Goal: Information Seeking & Learning: Learn about a topic

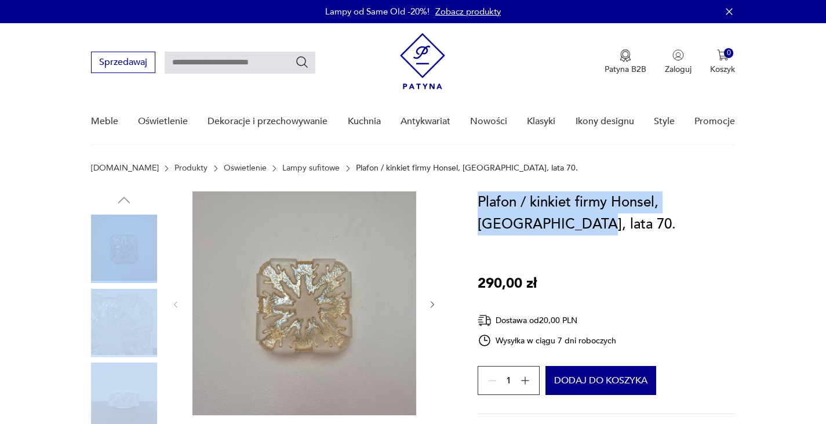
click at [538, 213] on h1 "Plafon / kinkiet firmy Honsel, Niemcy, lata 70." at bounding box center [606, 213] width 258 height 44
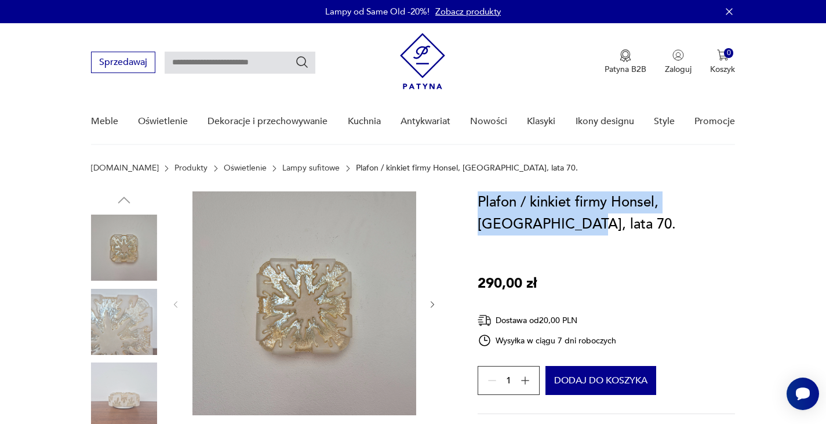
drag, startPoint x: 520, startPoint y: 227, endPoint x: 474, endPoint y: 197, distance: 55.3
copy h1 "Plafon / kinkiet firmy Honsel, Niemcy, lata 70"
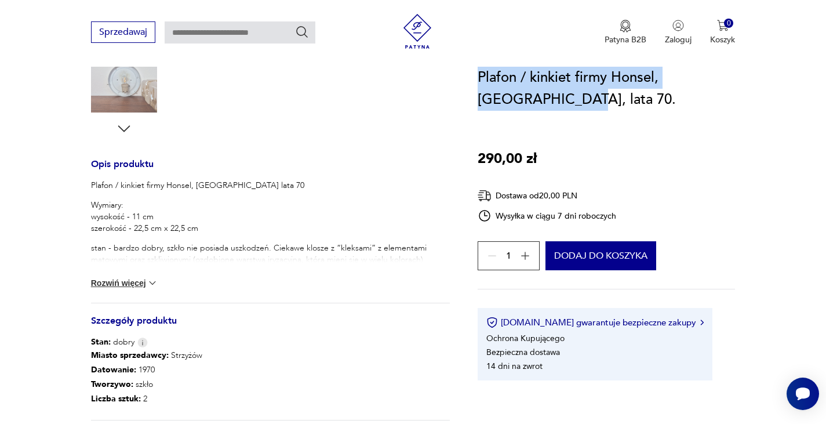
scroll to position [406, 0]
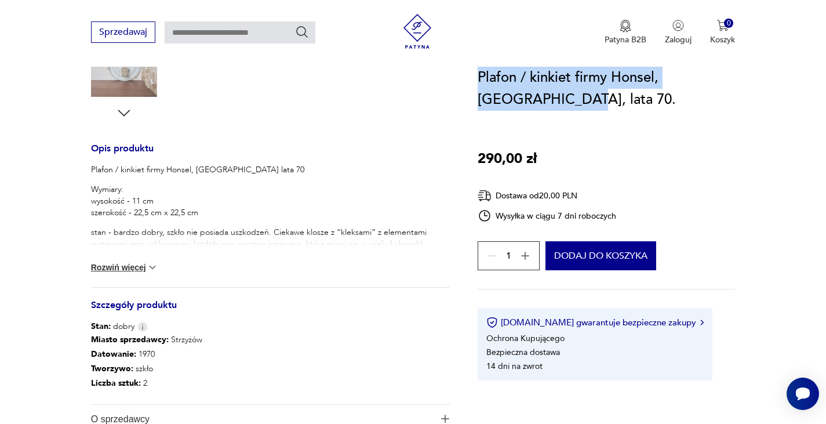
click at [140, 262] on button "Rozwiń więcej" at bounding box center [124, 267] width 67 height 12
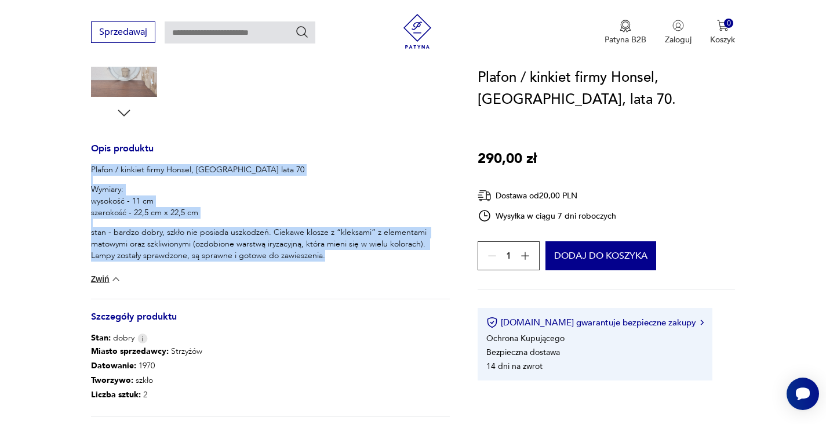
drag, startPoint x: 169, startPoint y: 225, endPoint x: 70, endPoint y: 171, distance: 112.8
click at [70, 171] on section "Opis produktu Plafon / kinkiet firmy Honsel, Niemcy lata 70 Wymiary: wysokość -…" at bounding box center [413, 143] width 826 height 715
copy div "Plafon / kinkiet firmy Honsel, Niemcy lata 70 Wymiary: wysokość - 11 cm szeroko…"
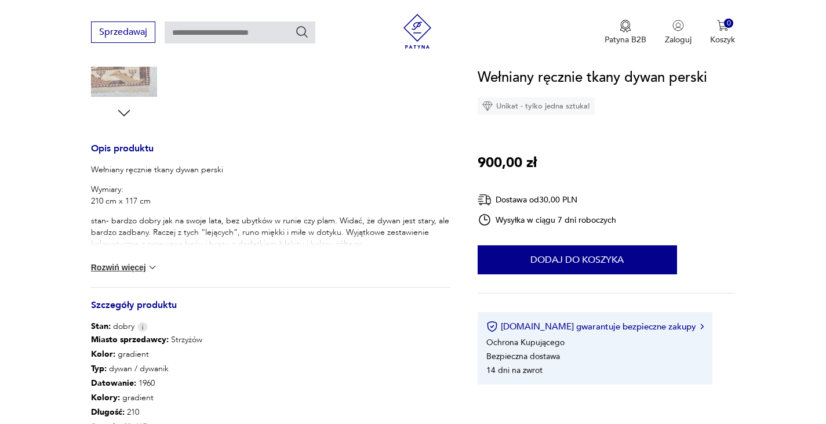
click at [138, 261] on button "Rozwiń więcej" at bounding box center [124, 267] width 67 height 12
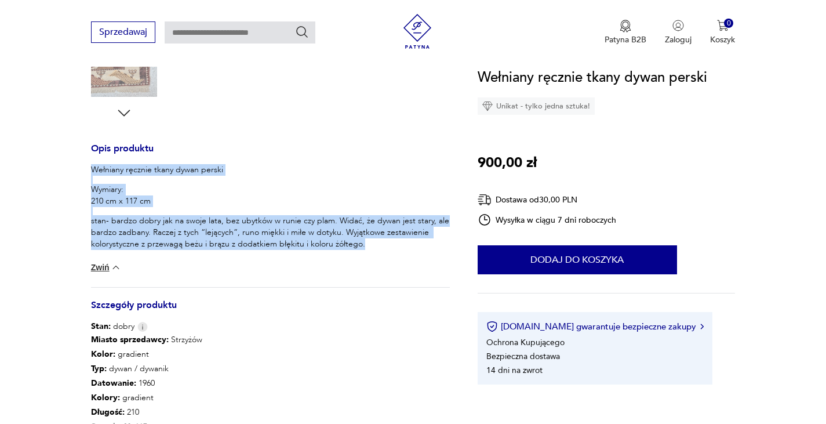
drag, startPoint x: 377, startPoint y: 247, endPoint x: 85, endPoint y: 165, distance: 302.8
click at [85, 165] on section "Opis produktu Wełniany ręcznie tkany dywan perski Wymiary: 210 cm x 117 cm stan…" at bounding box center [413, 171] width 826 height 770
copy div "Wełniany ręcznie tkany dywan perski Wymiary: 210 cm x 117 cm stan- bardzo dobry…"
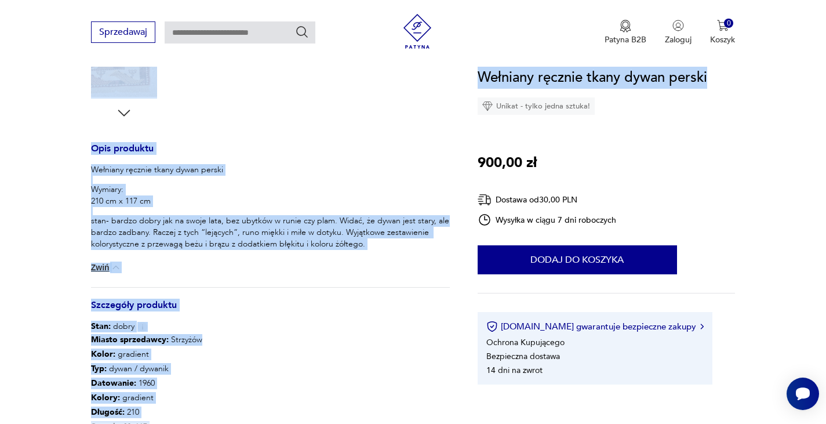
drag, startPoint x: 724, startPoint y: 78, endPoint x: 460, endPoint y: 85, distance: 263.7
click at [460, 85] on section "Opis produktu Wełniany ręcznie tkany dywan perski Wymiary: 210 cm x 117 cm stan…" at bounding box center [413, 171] width 826 height 770
click at [477, 79] on h1 "Wełniany ręcznie tkany dywan perski" at bounding box center [591, 78] width 229 height 22
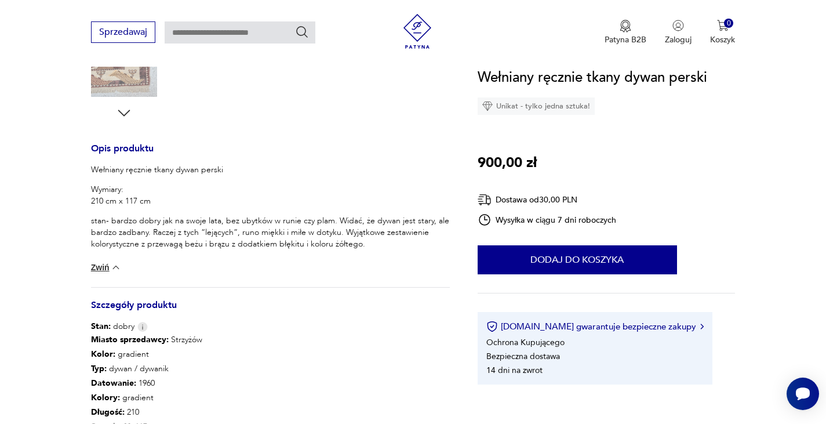
click at [484, 79] on h1 "Wełniany ręcznie tkany dywan perski" at bounding box center [591, 78] width 229 height 22
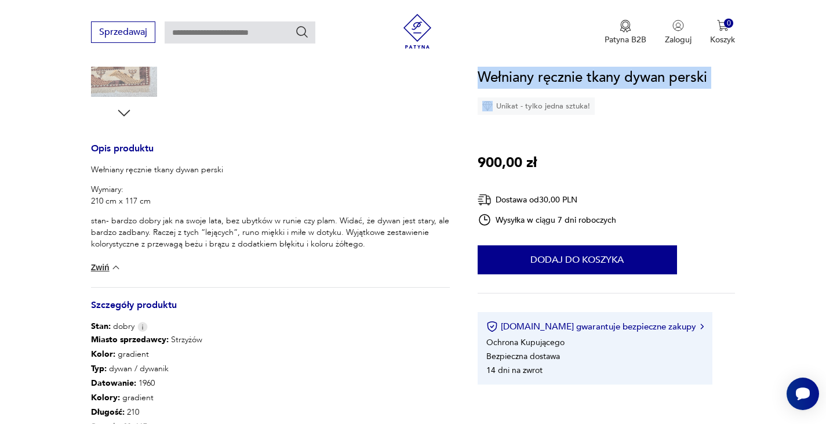
click at [484, 79] on h1 "Wełniany ręcznie tkany dywan perski" at bounding box center [591, 78] width 229 height 22
copy h1 "Wełniany ręcznie tkany dywan perski"
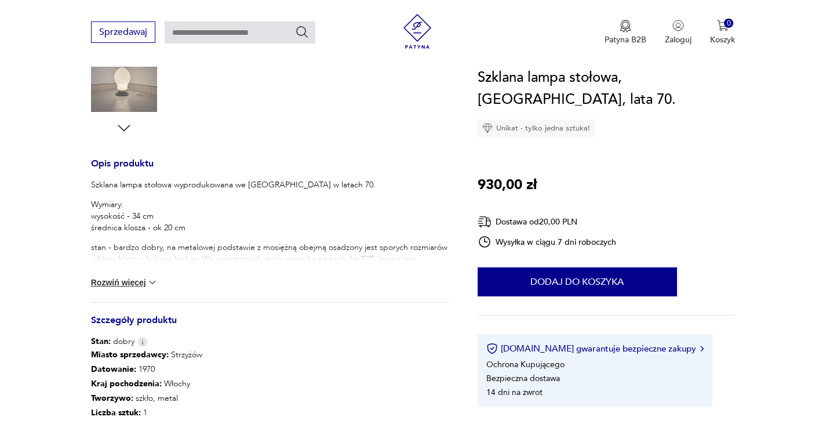
scroll to position [406, 0]
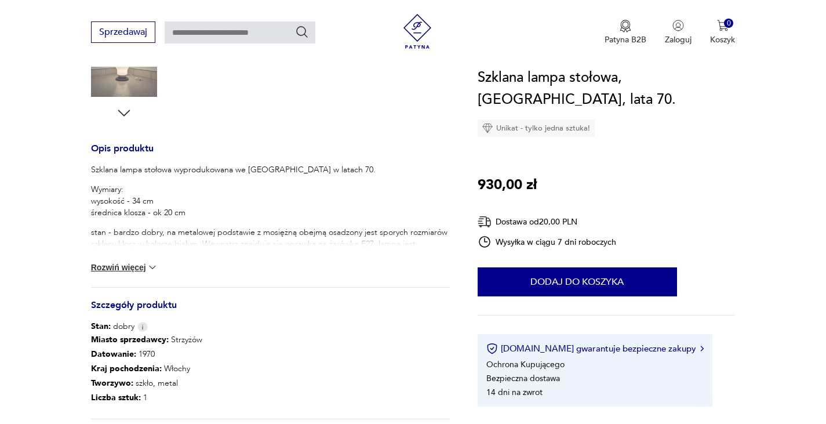
click at [105, 265] on button "Rozwiń więcej" at bounding box center [124, 267] width 67 height 12
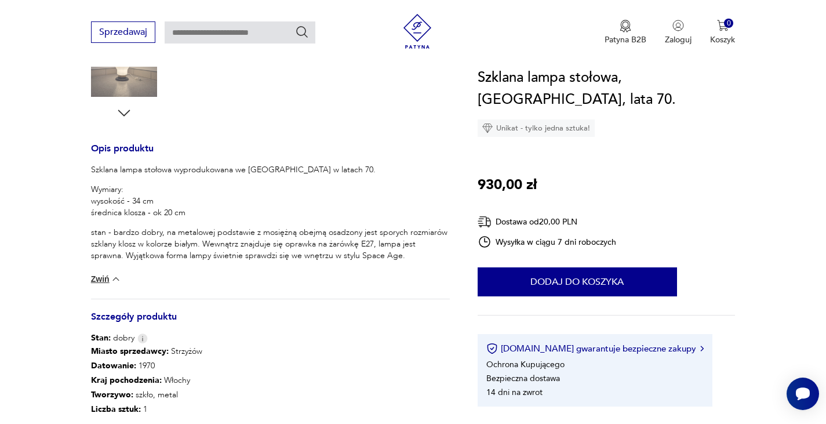
scroll to position [0, 0]
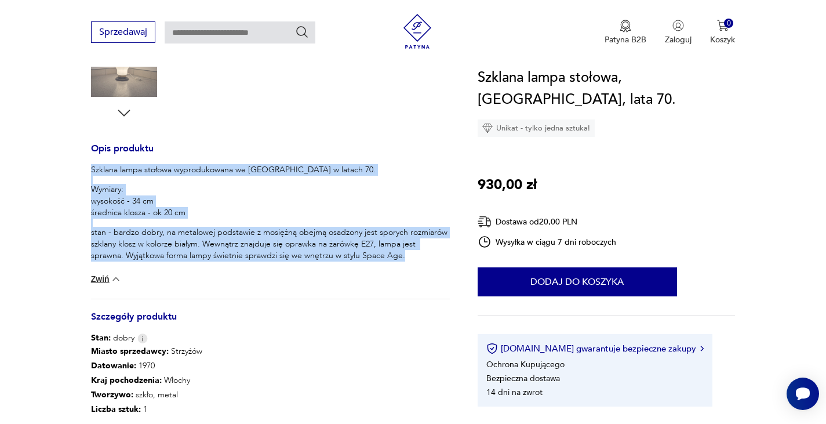
drag, startPoint x: 383, startPoint y: 257, endPoint x: 76, endPoint y: 170, distance: 318.7
click at [76, 170] on section "Opis produktu Szklana lampa stołowa wyprodukowana we [GEOGRAPHIC_DATA] w latach…" at bounding box center [413, 150] width 826 height 729
copy div "Szklana lampa stołowa wyprodukowana we Włoszech w latach 70. Wymiary: wysokość …"
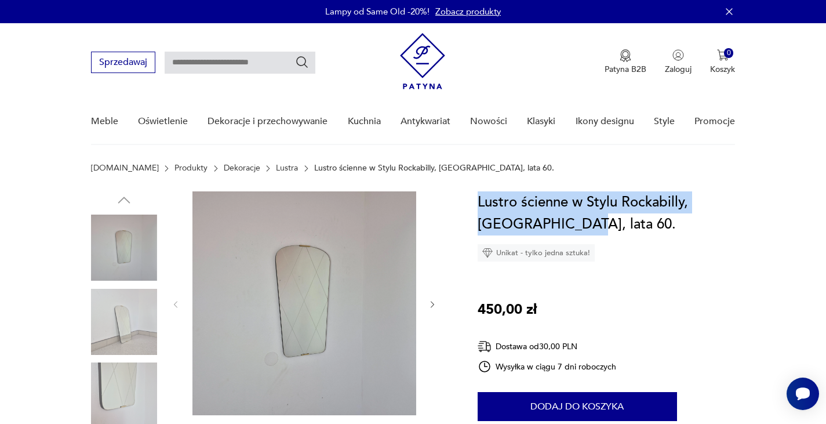
drag, startPoint x: 573, startPoint y: 222, endPoint x: 478, endPoint y: 195, distance: 98.8
click at [478, 195] on h1 "Lustro ścienne w Stylu Rockabilly, Niemcy, lata 60." at bounding box center [606, 213] width 258 height 44
copy h1 "Lustro ścienne w Stylu Rockabilly, Niemcy, lata 60"
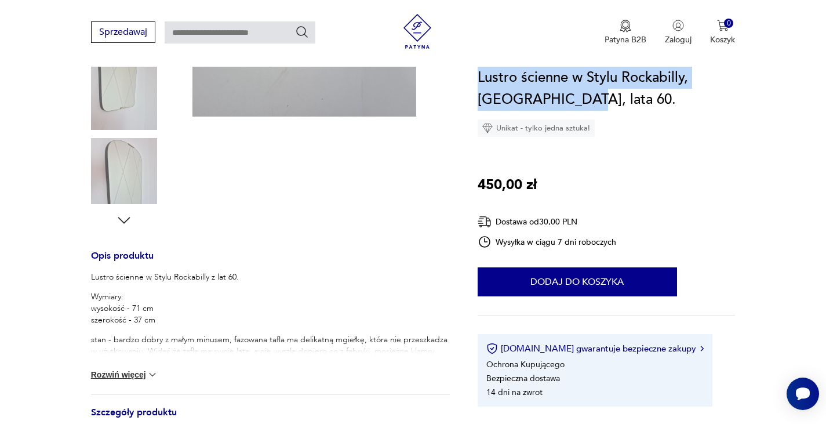
scroll to position [406, 0]
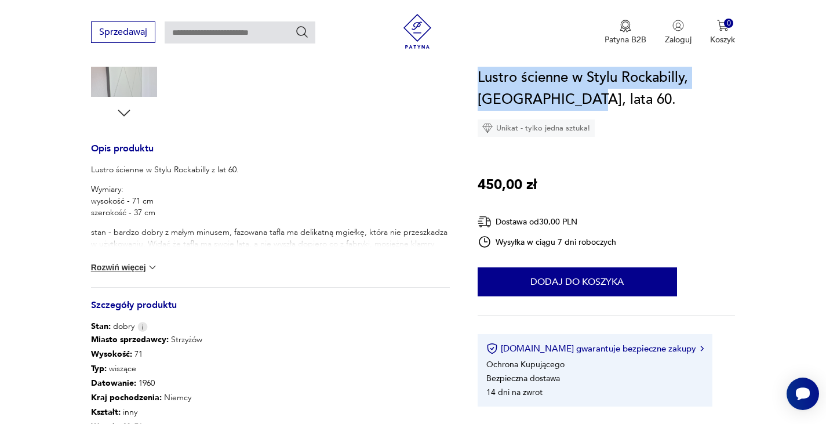
click at [137, 261] on div "Lustro ścienne w Stylu Rockabilly z lat 60. Wymiary: wysokość - 71 cm szerokość…" at bounding box center [270, 225] width 359 height 123
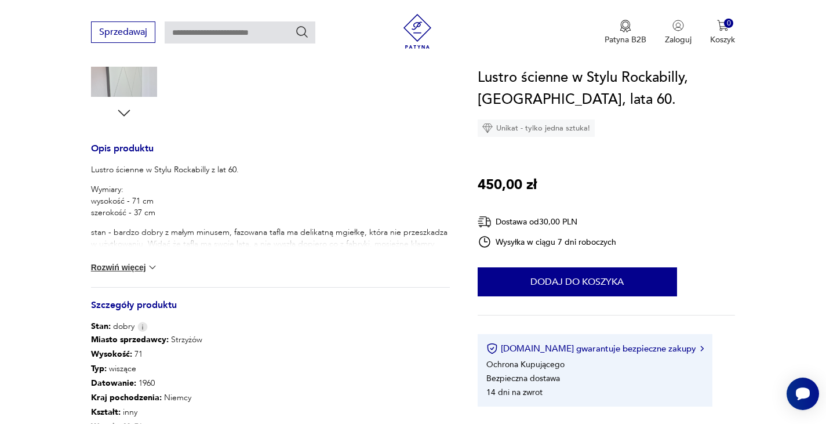
click at [135, 267] on button "Rozwiń więcej" at bounding box center [124, 267] width 67 height 12
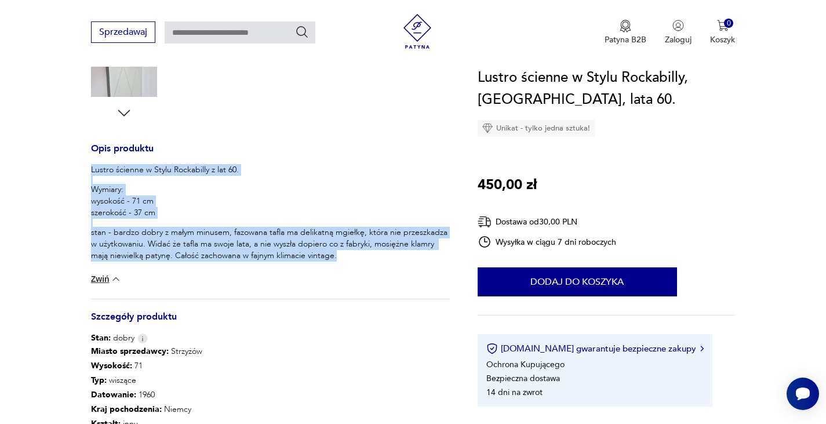
drag, startPoint x: 264, startPoint y: 244, endPoint x: 66, endPoint y: 171, distance: 211.4
click at [66, 171] on section "Opis produktu Lustro ścienne w Stylu Rockabilly z lat 60. Wymiary: wysokość - 7…" at bounding box center [413, 177] width 826 height 782
copy div "Lustro ścienne w Stylu Rockabilly z lat 60. Wymiary: wysokość - 71 cm szerokość…"
